Goal: Task Accomplishment & Management: Manage account settings

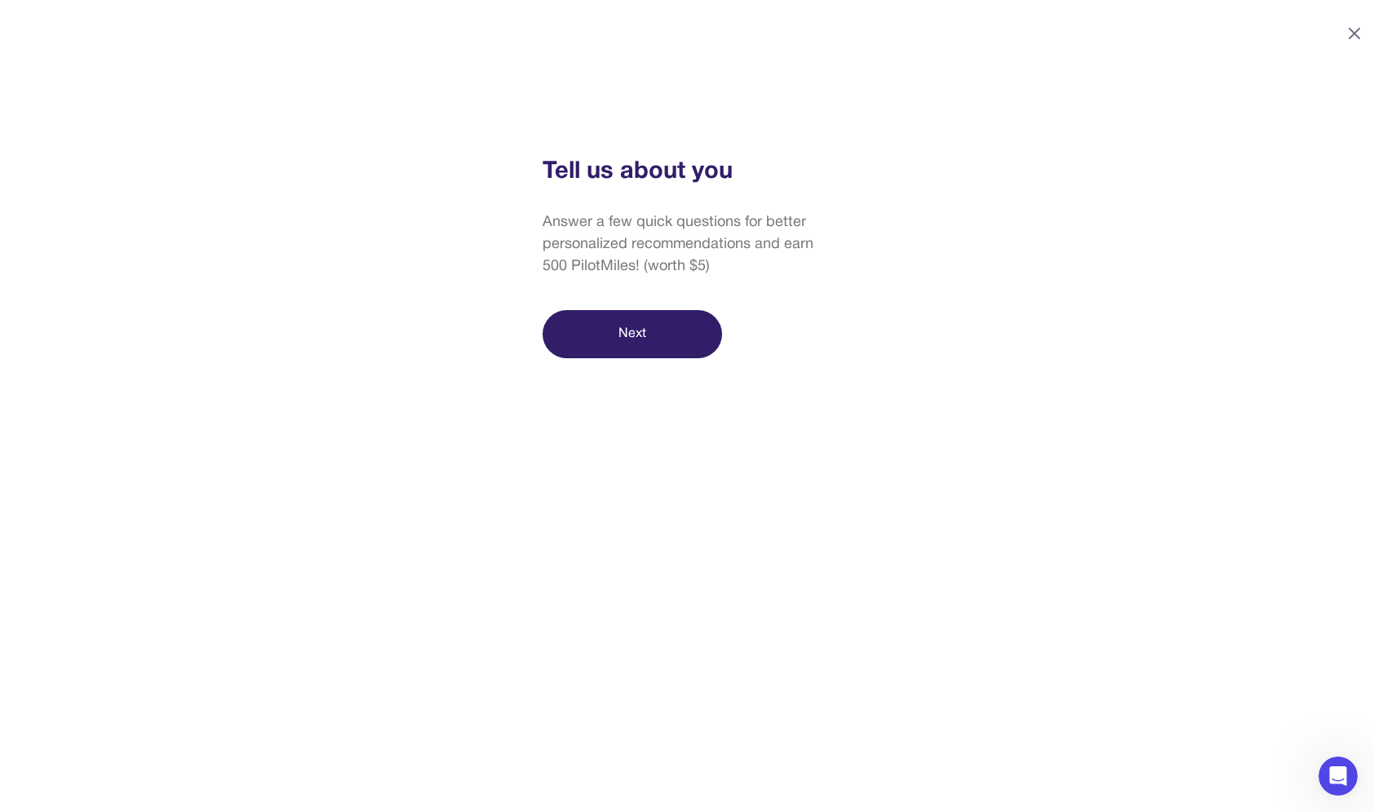
click at [1356, 30] on icon at bounding box center [1354, 34] width 20 height 20
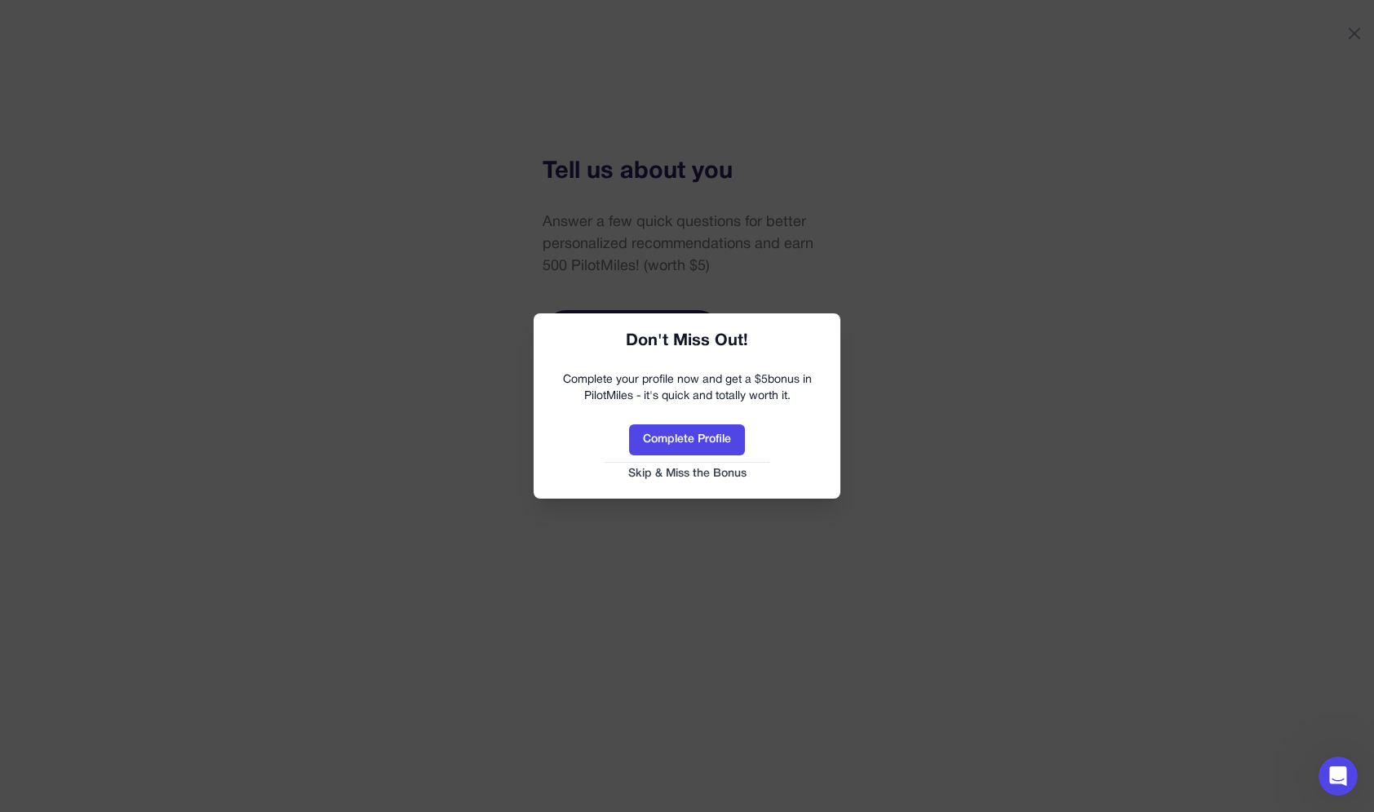
click at [679, 463] on div "Complete Profile Skip & Miss the Bonus" at bounding box center [687, 452] width 274 height 57
click at [677, 470] on button "Skip & Miss the Bonus" at bounding box center [687, 474] width 274 height 16
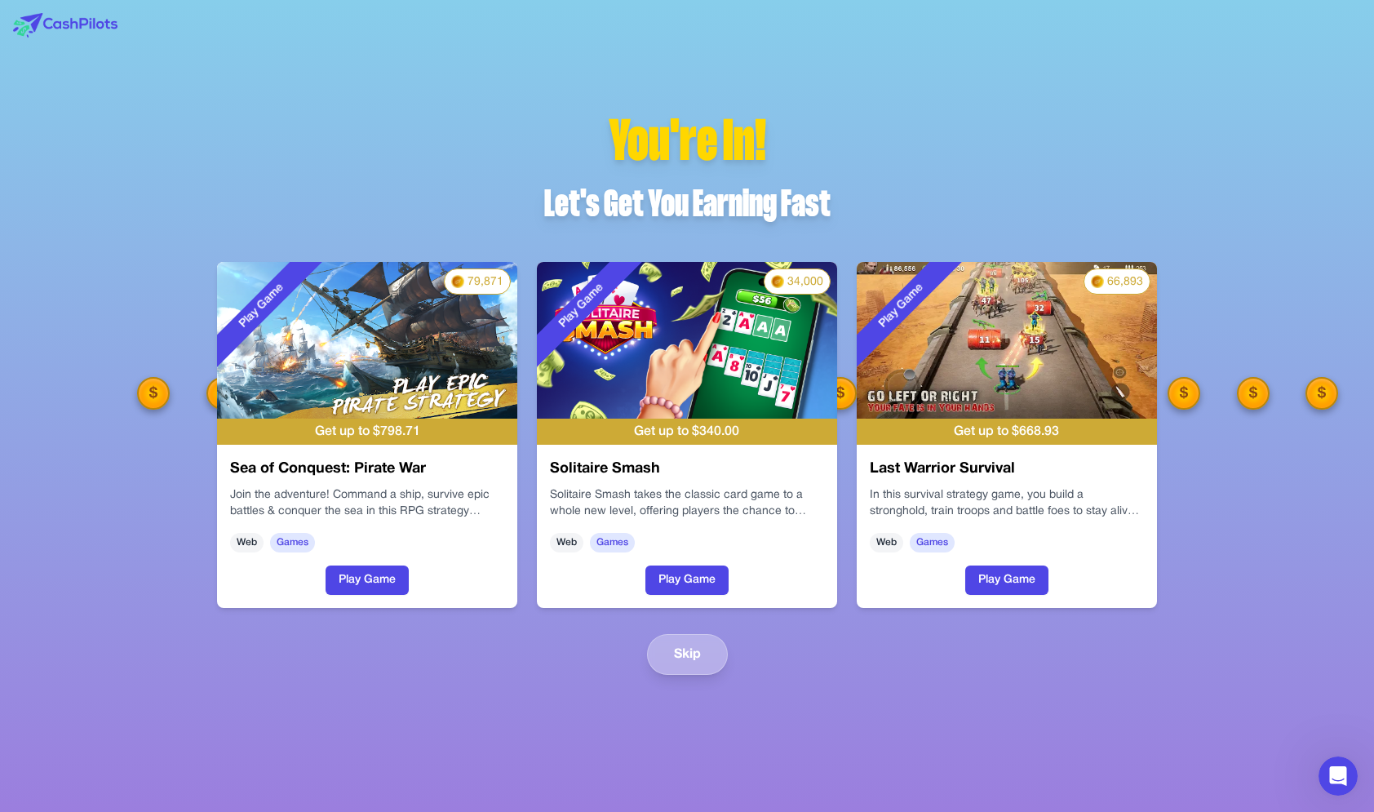
click at [696, 638] on button "Skip" at bounding box center [687, 654] width 81 height 41
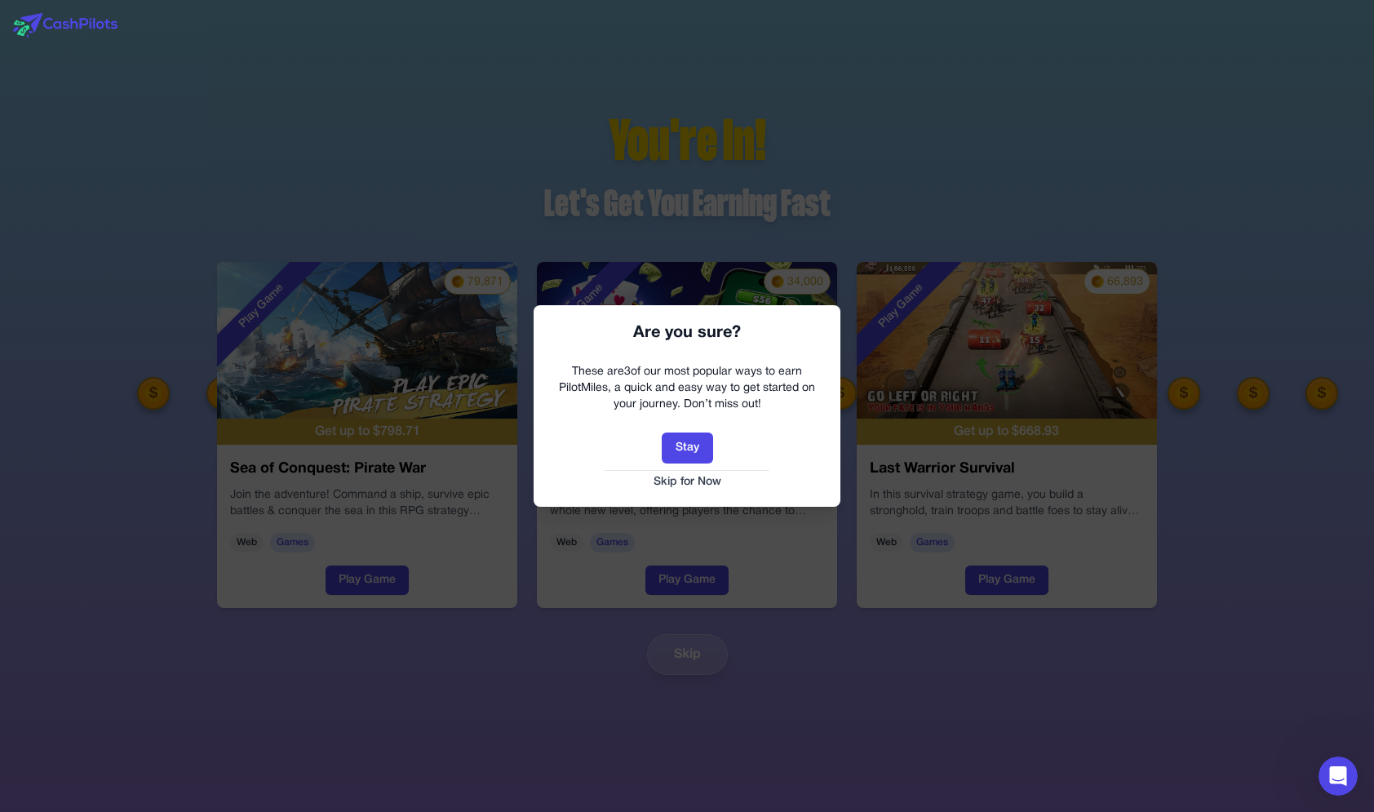
click at [680, 484] on button "Skip for Now" at bounding box center [687, 482] width 274 height 16
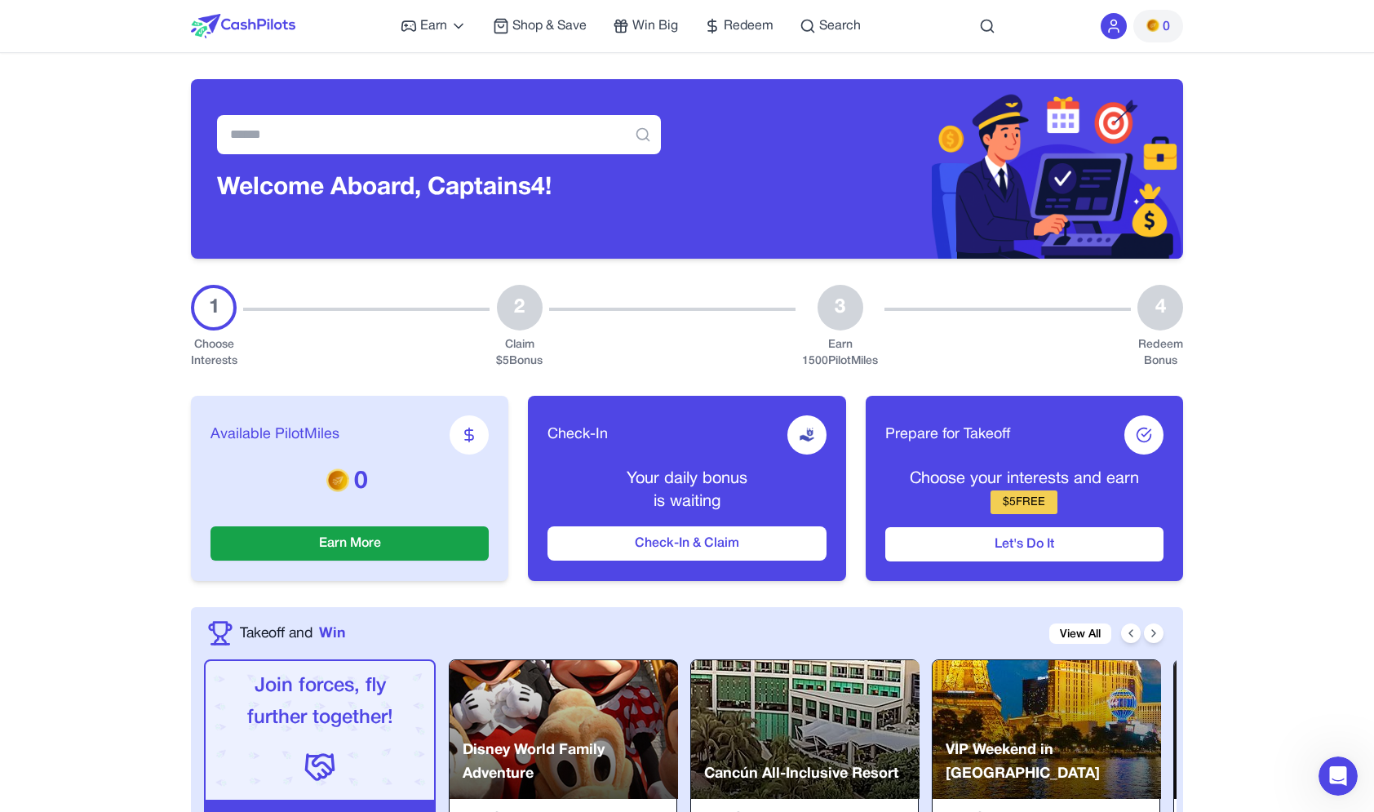
click at [1161, 34] on span "0" at bounding box center [1158, 26] width 24 height 20
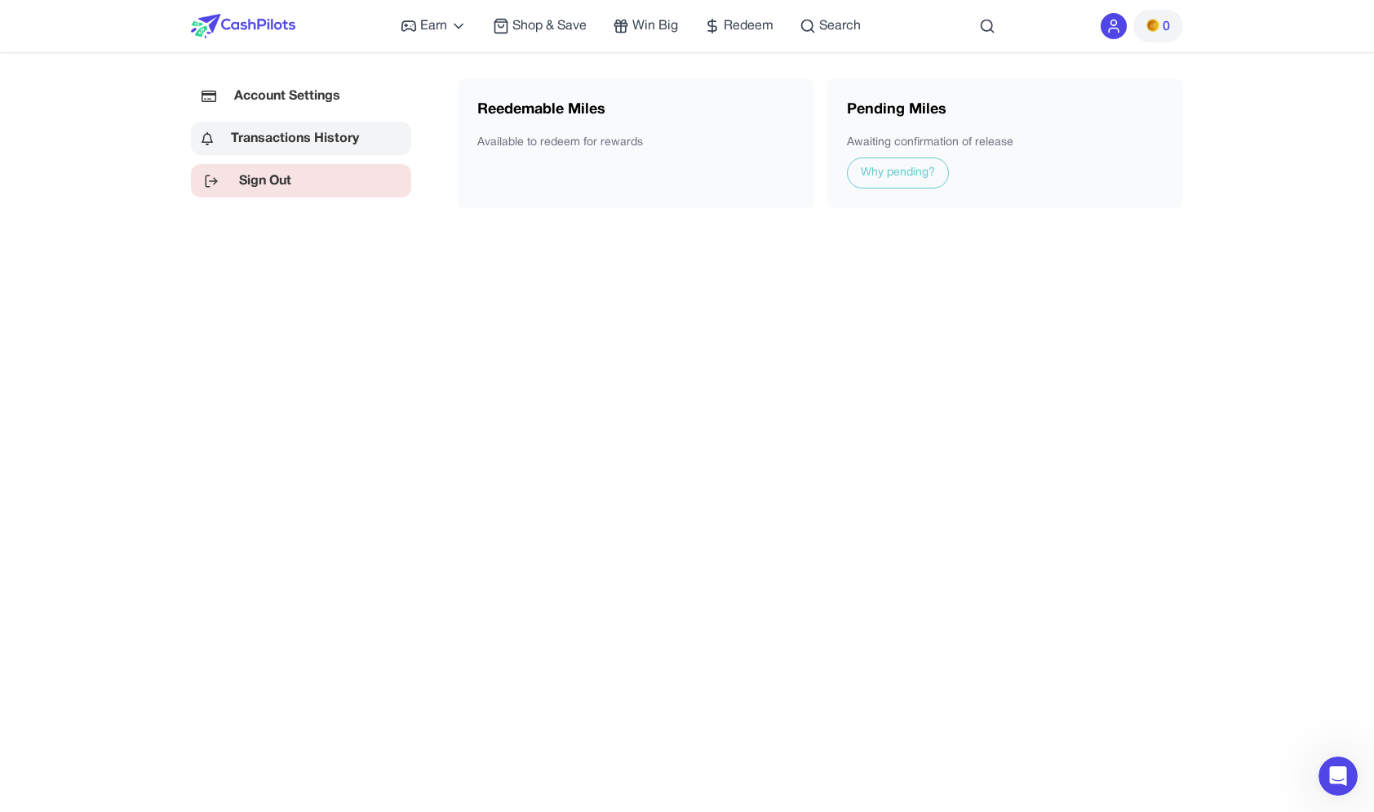
click at [303, 180] on link "Sign Out" at bounding box center [301, 180] width 220 height 33
